Goal: Task Accomplishment & Management: Manage account settings

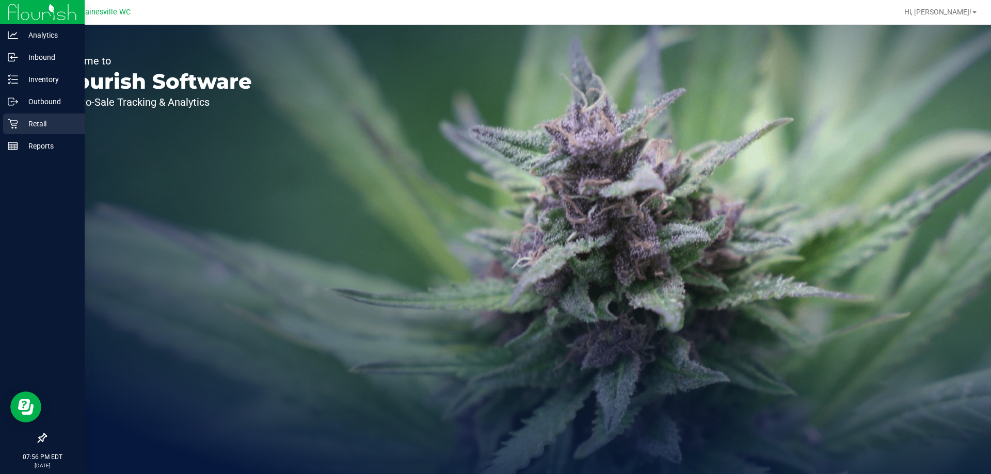
click at [36, 129] on p "Retail" at bounding box center [49, 124] width 62 height 12
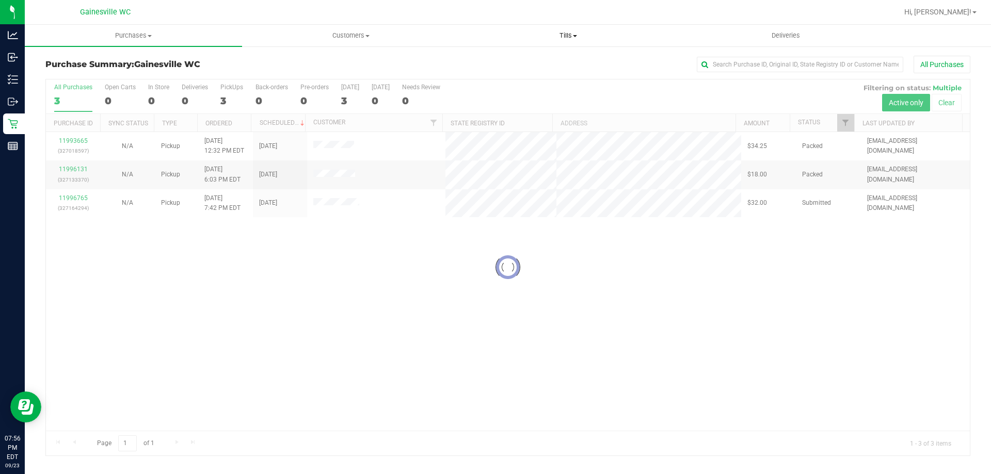
click at [568, 41] on uib-tab-heading "Tills Manage tills Reconcile e-payments" at bounding box center [568, 35] width 216 height 21
click at [507, 66] on span "Manage tills" at bounding box center [494, 62] width 70 height 9
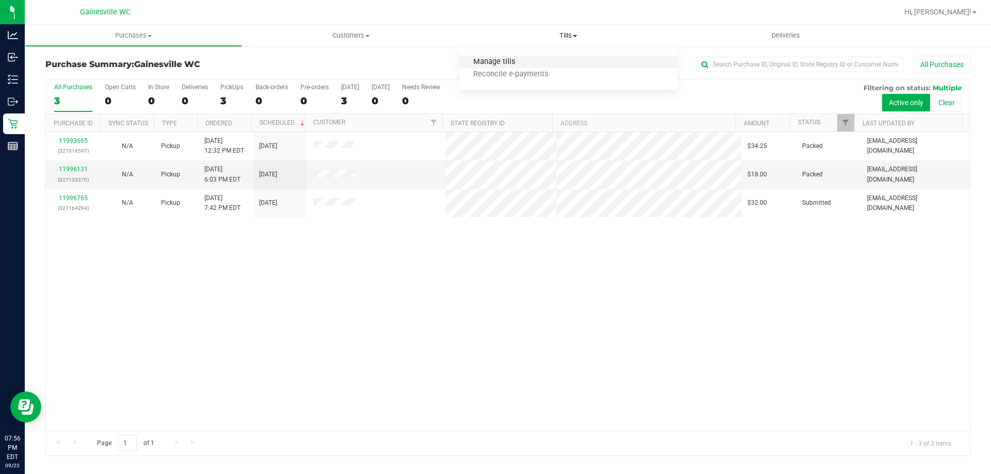
click at [493, 62] on span "Manage tills" at bounding box center [494, 62] width 70 height 9
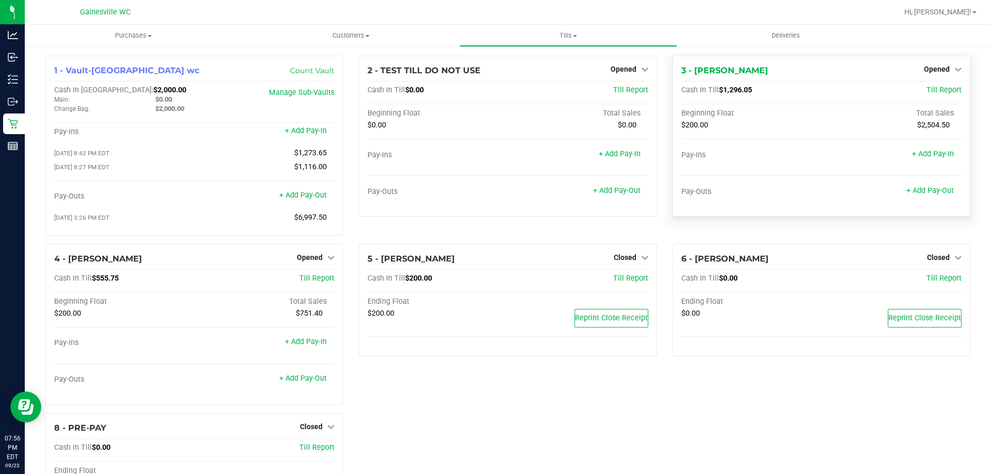
click at [934, 75] on div "Opened" at bounding box center [943, 69] width 38 height 12
click at [948, 64] on div "Opened" at bounding box center [943, 69] width 38 height 12
click at [944, 69] on link "Opened" at bounding box center [943, 69] width 38 height 8
click at [933, 95] on div "Close Till" at bounding box center [937, 91] width 76 height 13
click at [948, 91] on div "Close Till" at bounding box center [937, 91] width 76 height 13
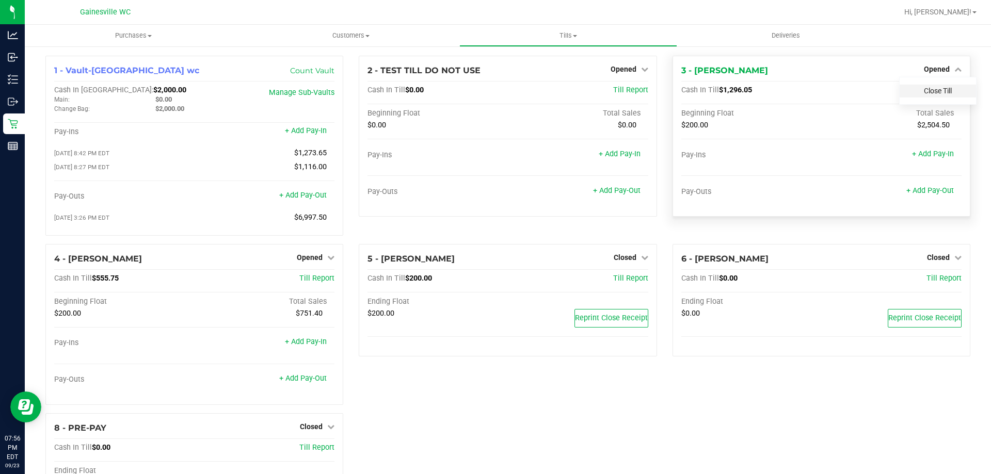
click at [935, 92] on link "Close Till" at bounding box center [938, 91] width 28 height 8
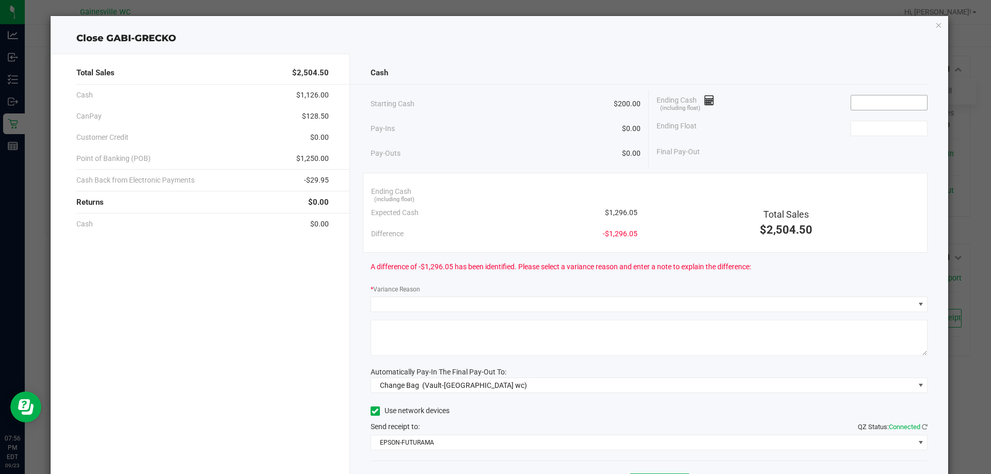
click at [865, 102] on input at bounding box center [889, 102] width 76 height 14
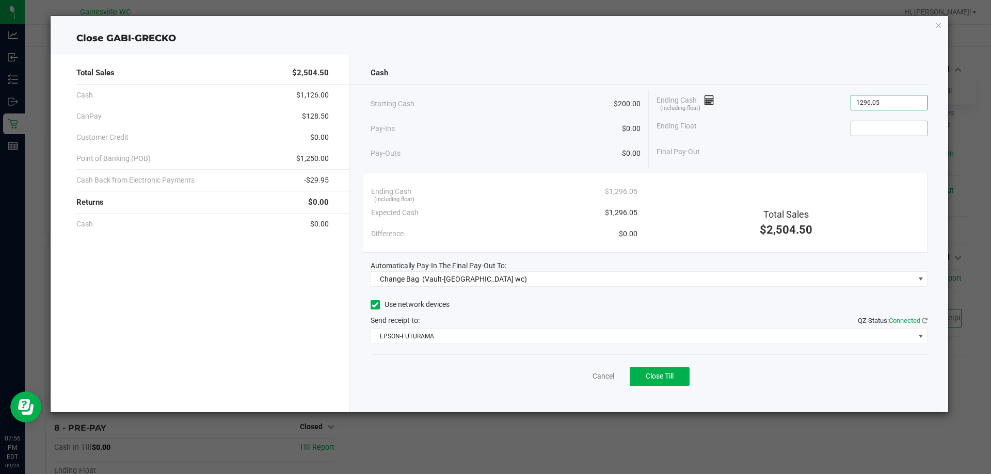
type input "$1,296.05"
click at [877, 126] on input at bounding box center [889, 128] width 76 height 14
type input "$200.00"
click at [812, 159] on div "Final Pay-Out $1,096.05" at bounding box center [791, 151] width 271 height 21
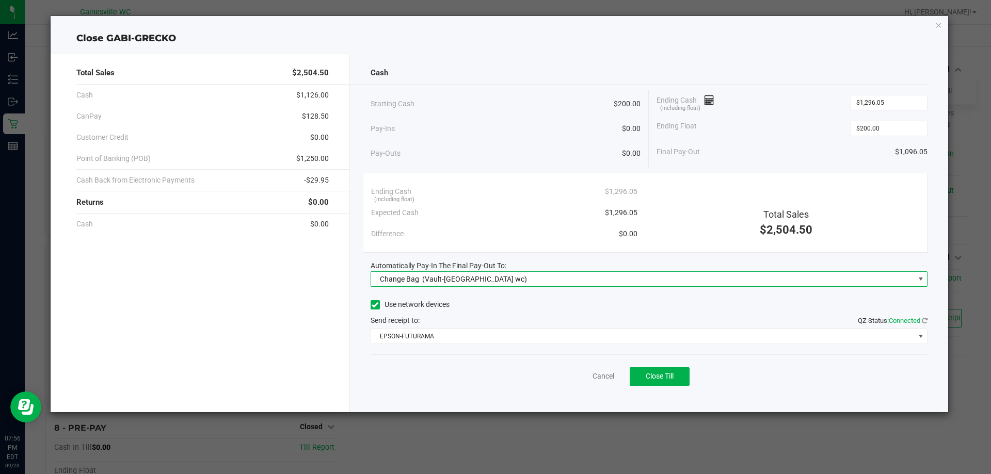
click at [489, 283] on div "Change Bag (Vault-[GEOGRAPHIC_DATA] wc)" at bounding box center [451, 279] width 152 height 19
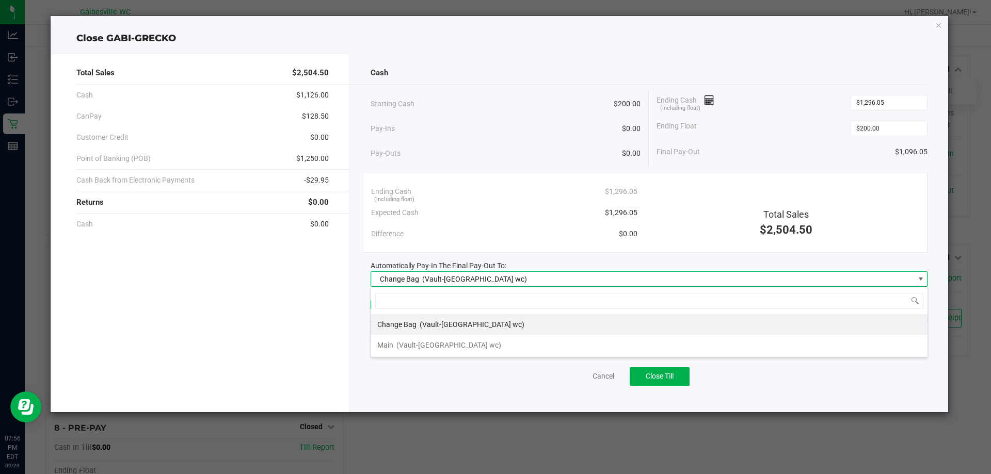
scroll to position [15, 557]
click at [424, 342] on span "(Vault-[GEOGRAPHIC_DATA] wc)" at bounding box center [448, 345] width 105 height 8
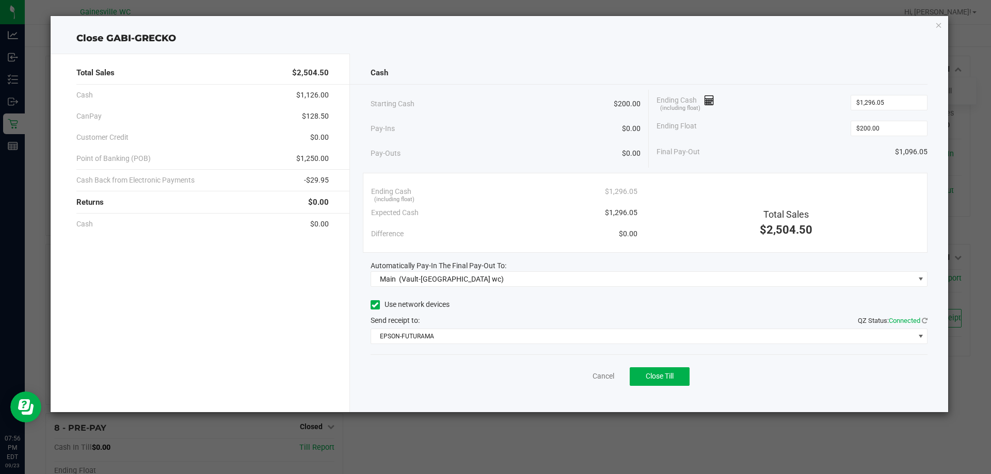
click at [433, 325] on div "Send receipt to: QZ Status: Connected" at bounding box center [649, 320] width 557 height 11
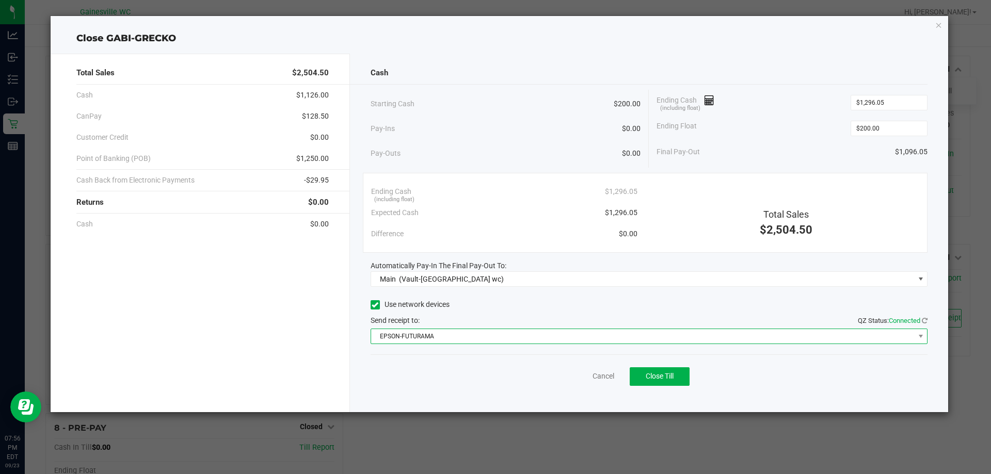
click at [433, 333] on span "EPSON-FUTURAMA" at bounding box center [642, 336] width 543 height 14
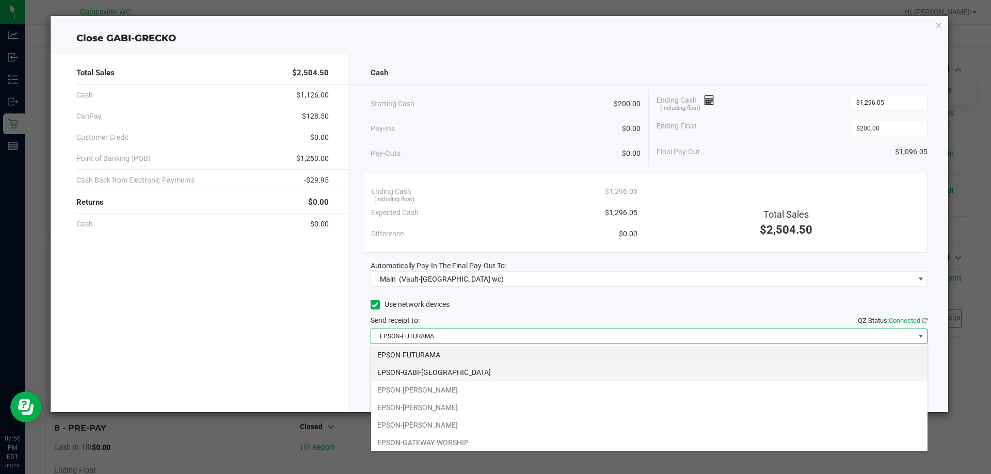
click at [429, 370] on li "EPSON-GABI-[GEOGRAPHIC_DATA]" at bounding box center [649, 373] width 556 height 18
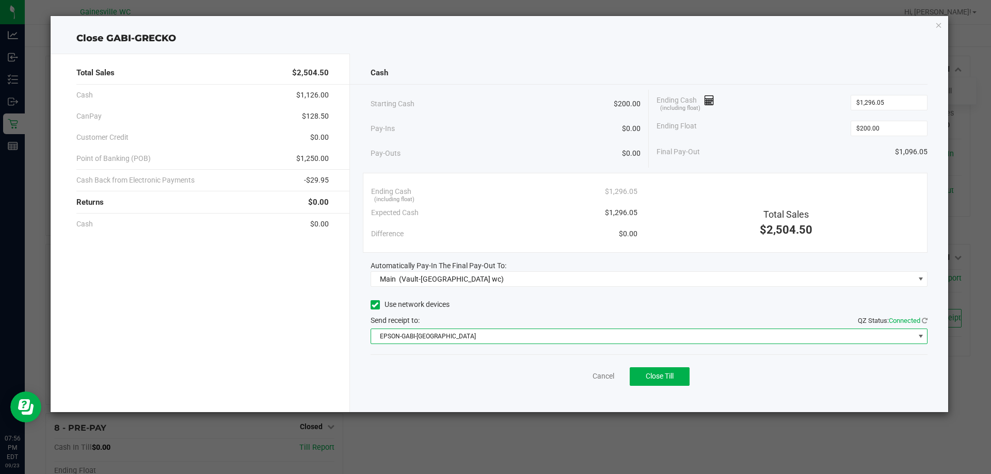
click at [470, 358] on div "Cancel Close Till" at bounding box center [649, 375] width 557 height 40
click at [494, 341] on span "EPSON-GABI-[GEOGRAPHIC_DATA]" at bounding box center [642, 336] width 543 height 14
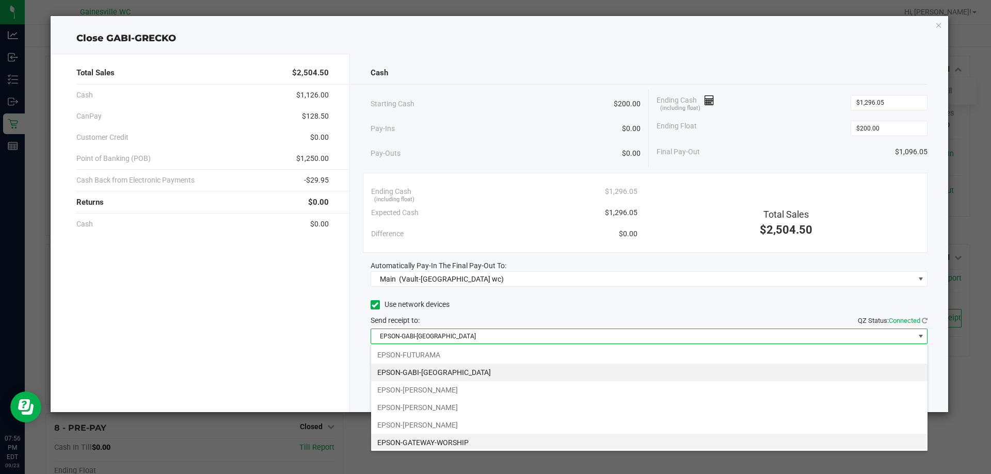
click at [446, 439] on li "EPSON-GATEWAY-WORSHIP" at bounding box center [649, 443] width 556 height 18
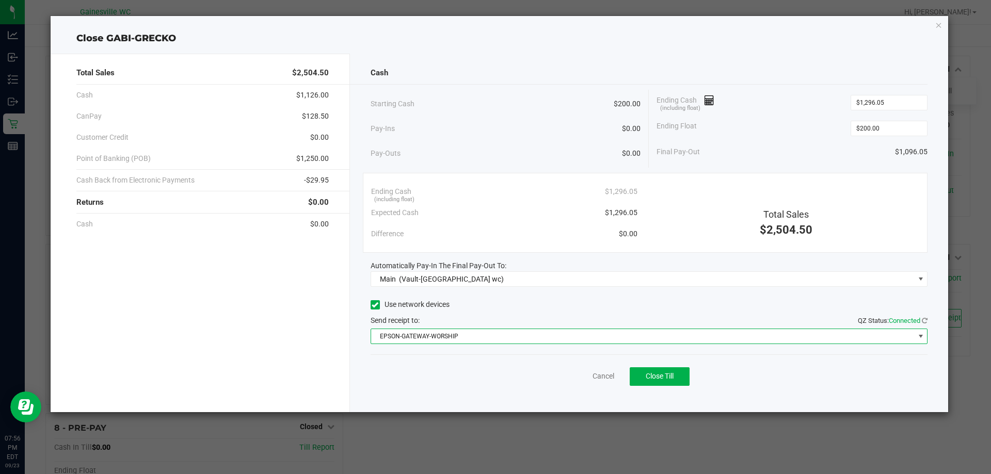
click at [483, 374] on div "Cancel Close Till" at bounding box center [649, 375] width 557 height 40
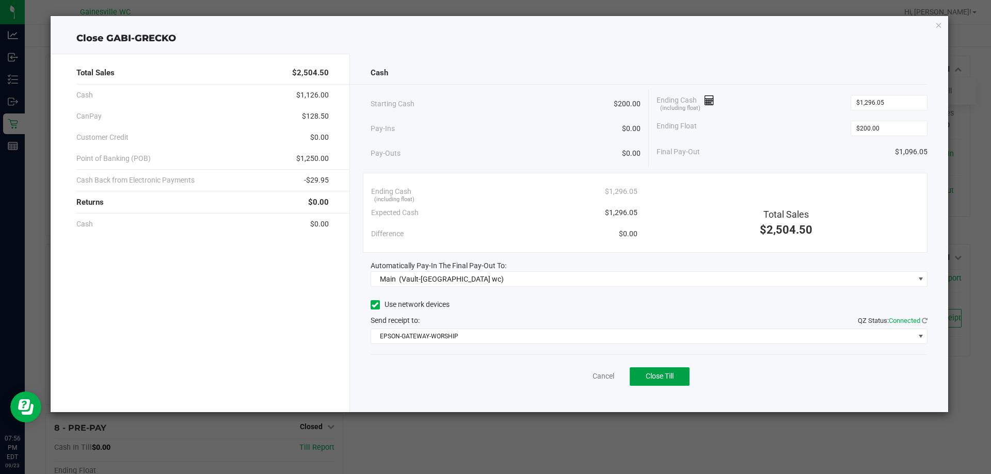
click at [650, 378] on span "Close Till" at bounding box center [660, 376] width 28 height 8
